Goal: Task Accomplishment & Management: Use online tool/utility

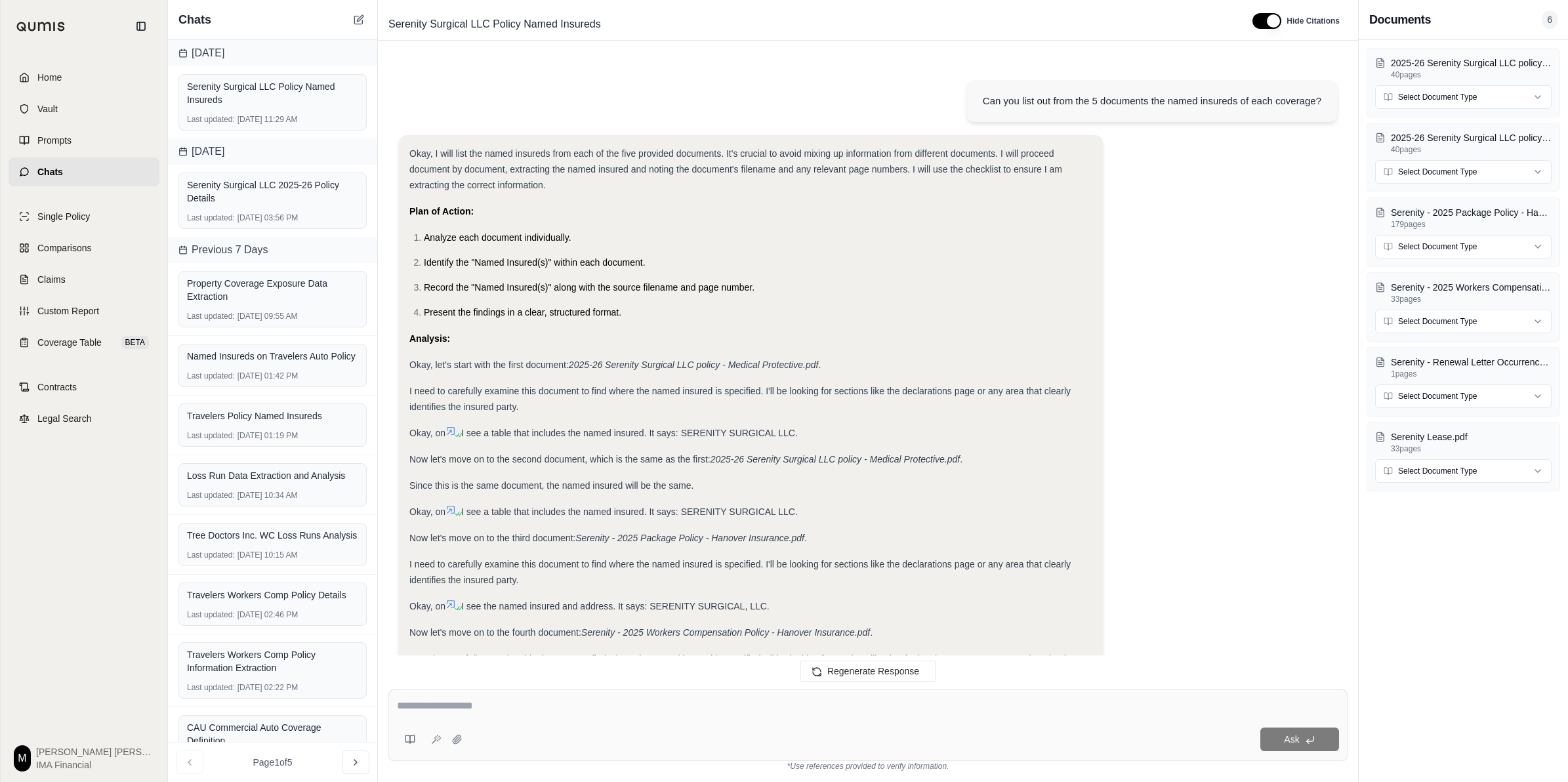
scroll to position [4448, 0]
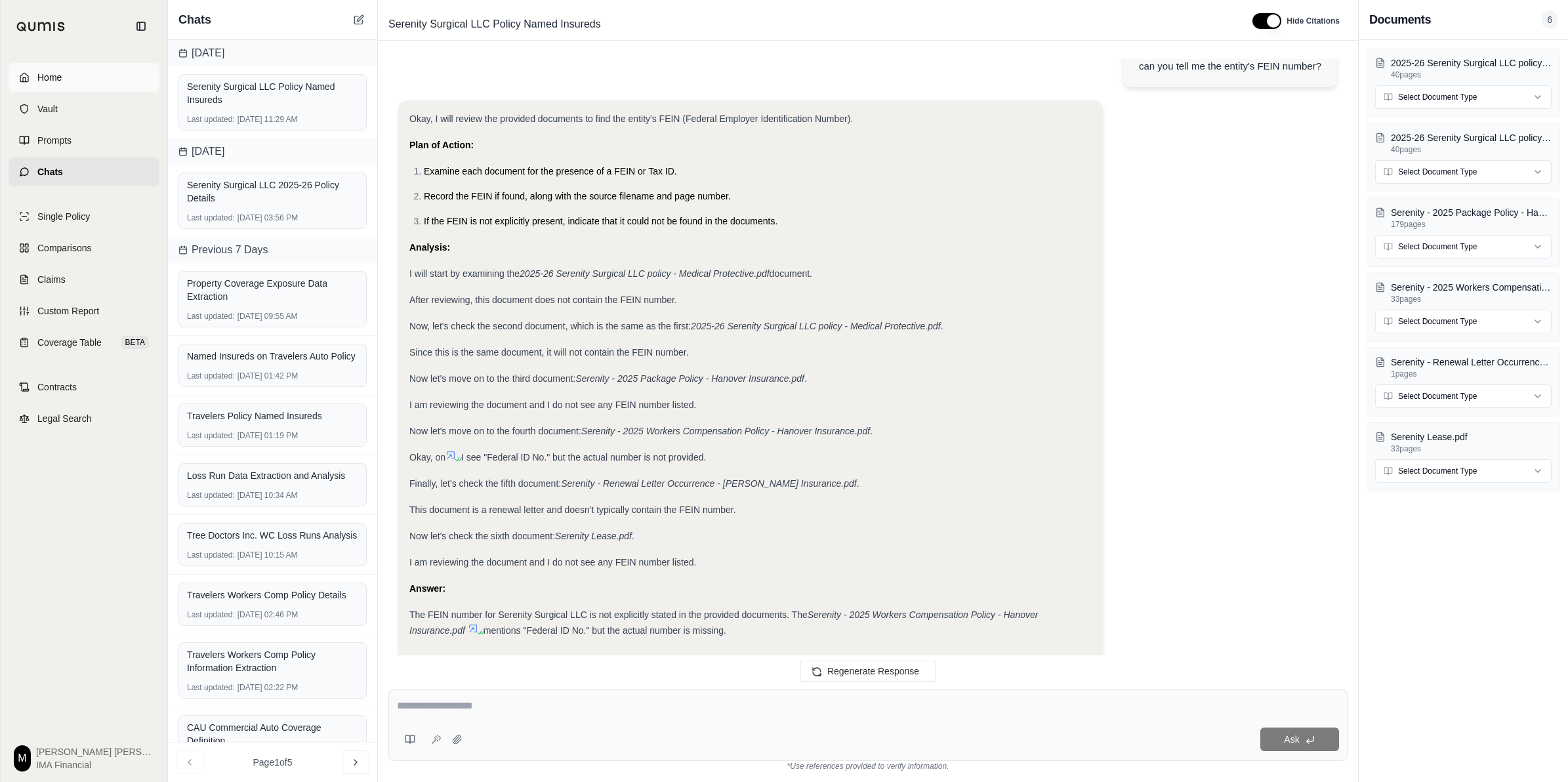
click at [89, 87] on link "Home" at bounding box center [84, 77] width 151 height 29
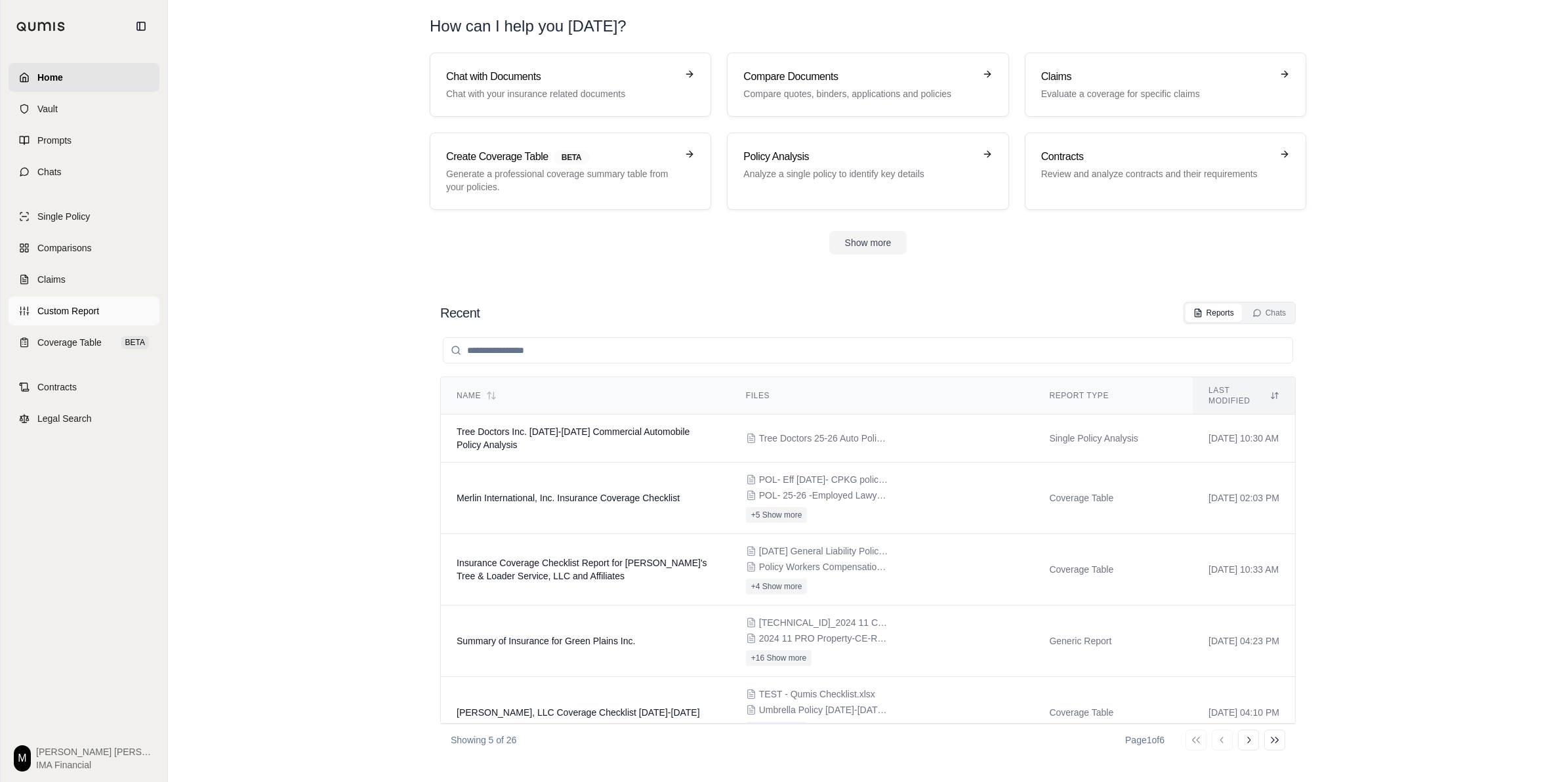
click at [89, 310] on span "Custom Report" at bounding box center [69, 310] width 62 height 13
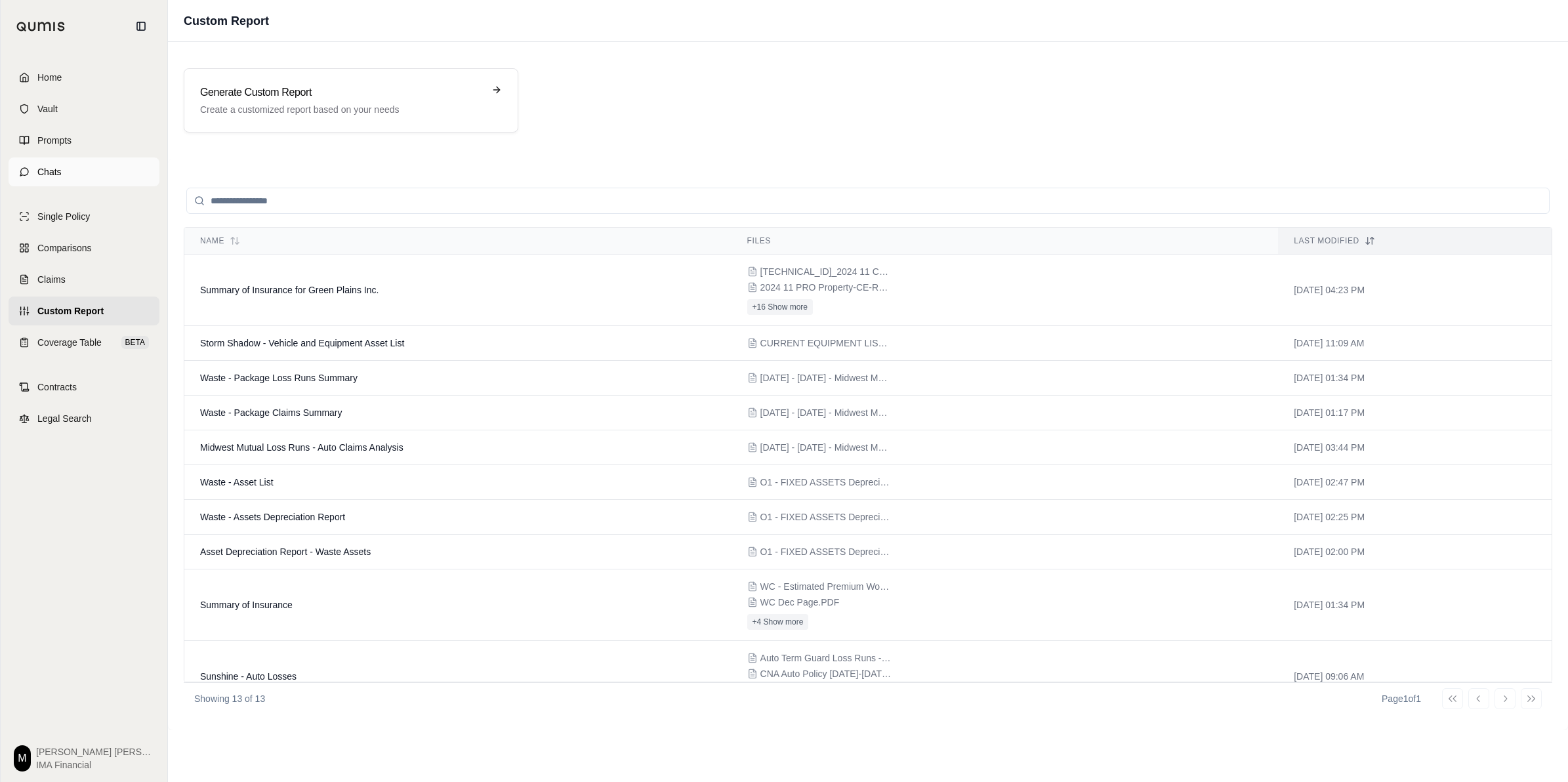
click at [66, 165] on link "Chats" at bounding box center [84, 171] width 151 height 29
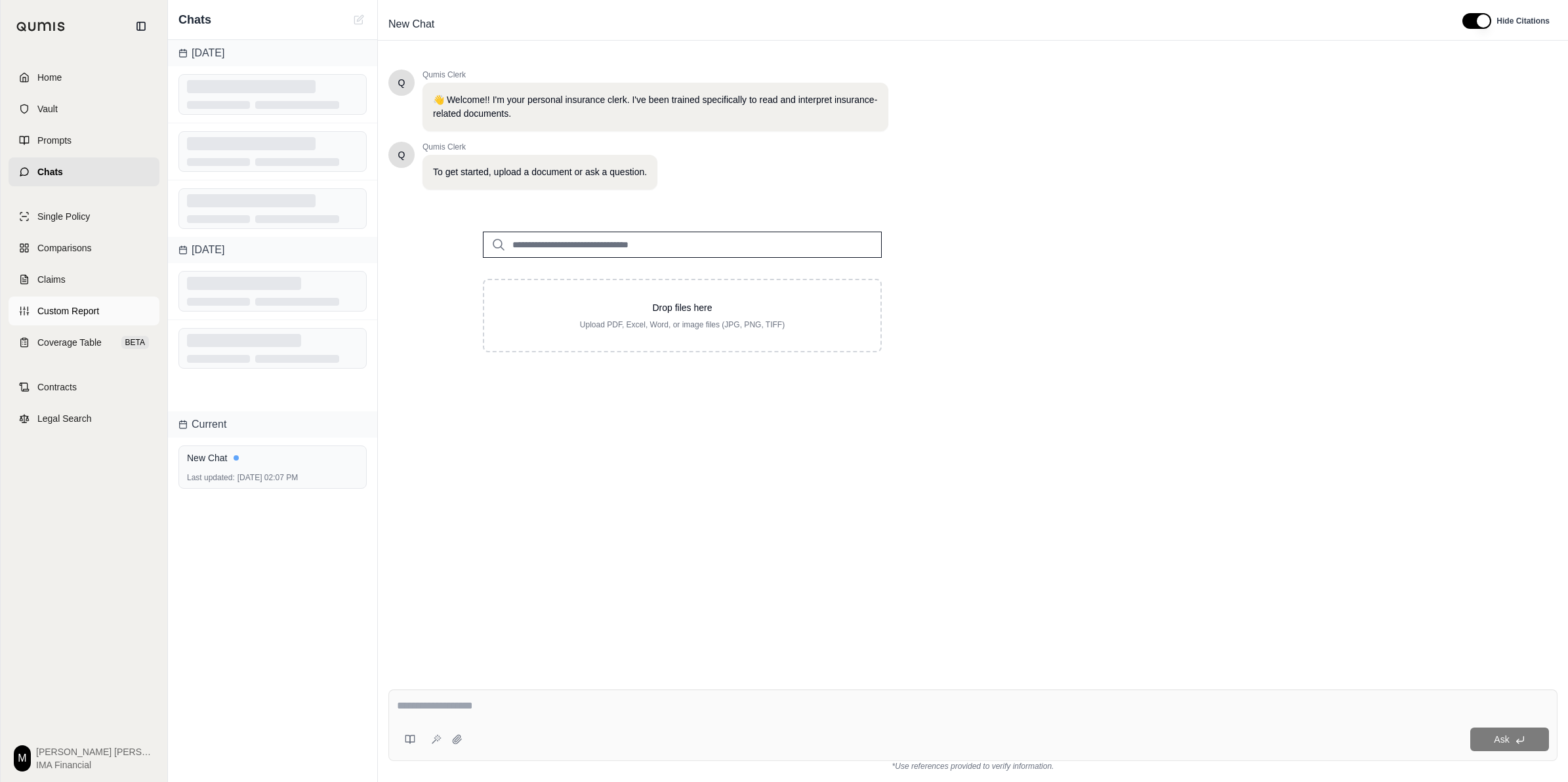
click at [108, 317] on link "Custom Report" at bounding box center [84, 310] width 151 height 29
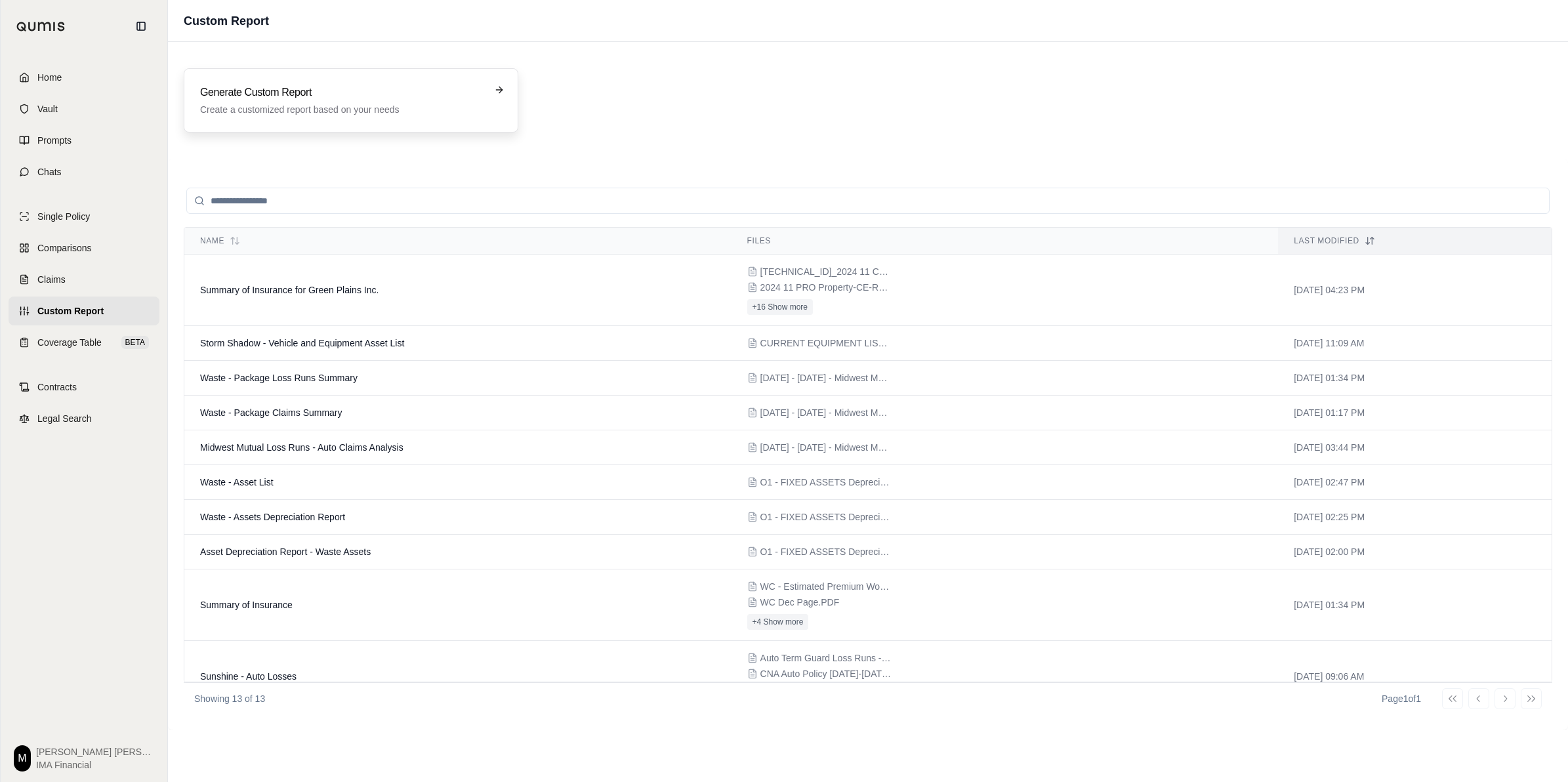
click at [495, 105] on div "Generate Custom Report Create a customized report based on your needs" at bounding box center [351, 100] width 302 height 32
